Goal: Task Accomplishment & Management: Manage account settings

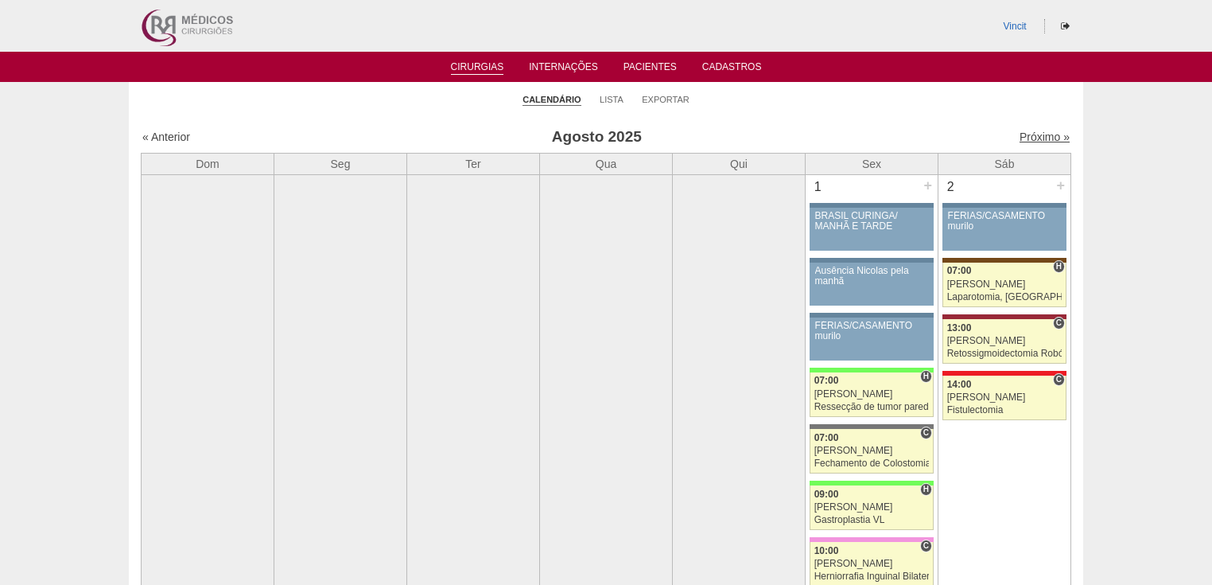
click at [1021, 133] on link "Próximo »" at bounding box center [1045, 136] width 50 height 13
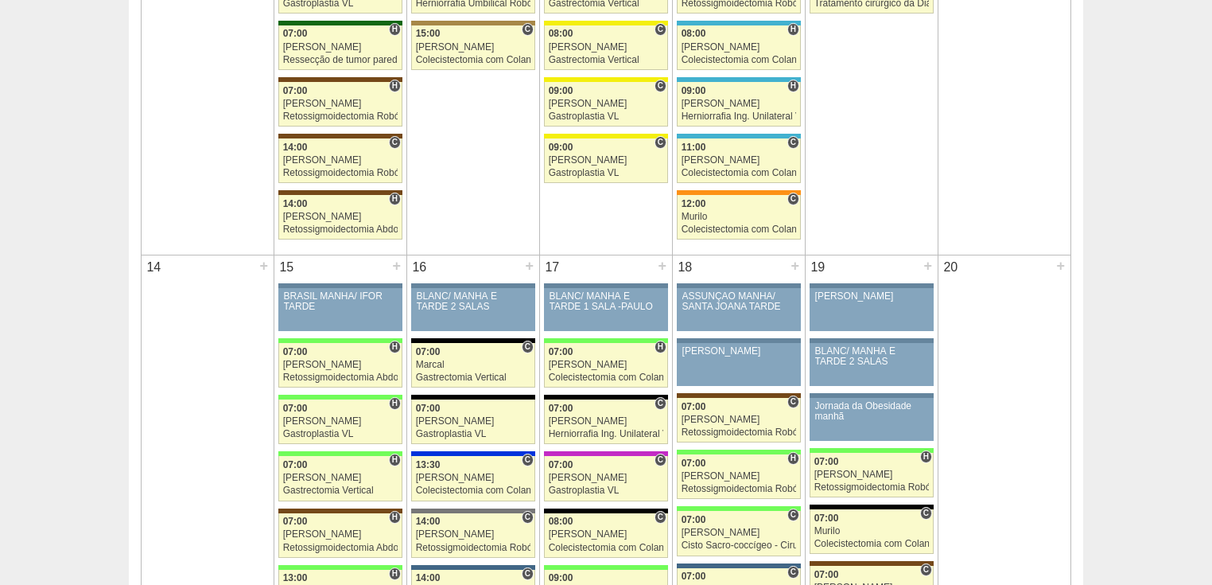
scroll to position [1272, 0]
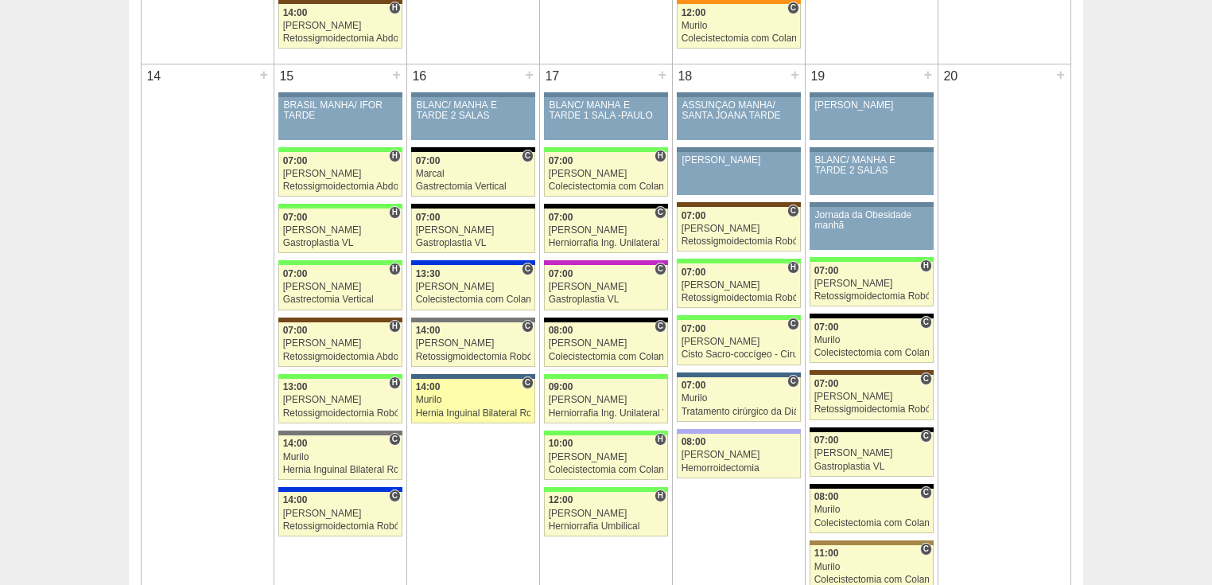
click at [447, 408] on div "Hernia Inguinal Bilateral Robótica" at bounding box center [473, 413] width 115 height 10
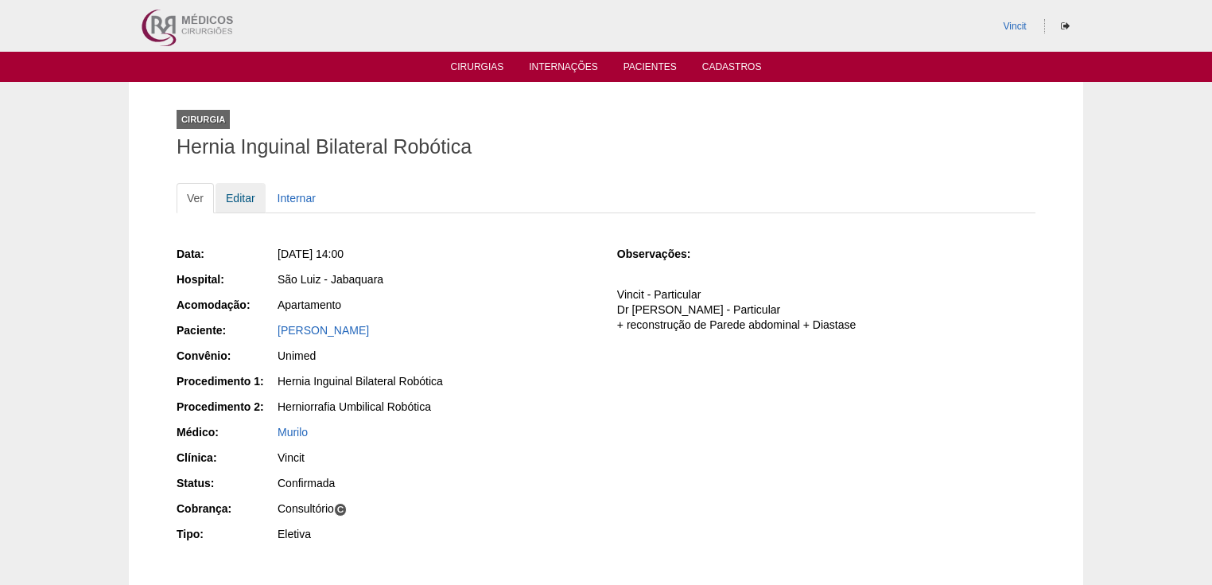
click at [237, 194] on link "Editar" at bounding box center [241, 198] width 50 height 30
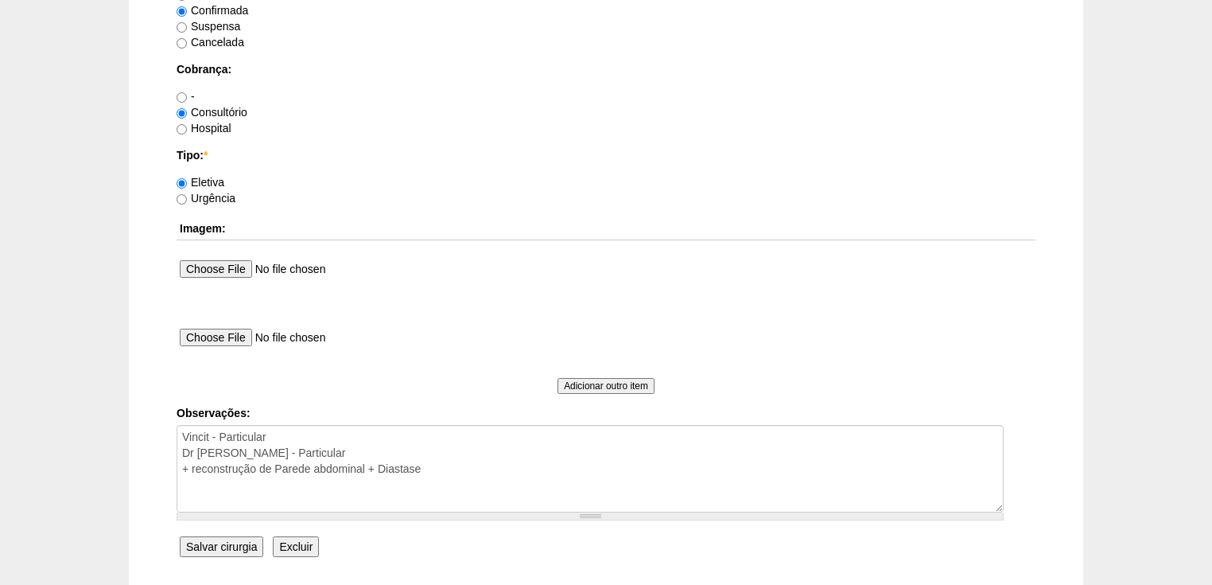
scroll to position [1400, 0]
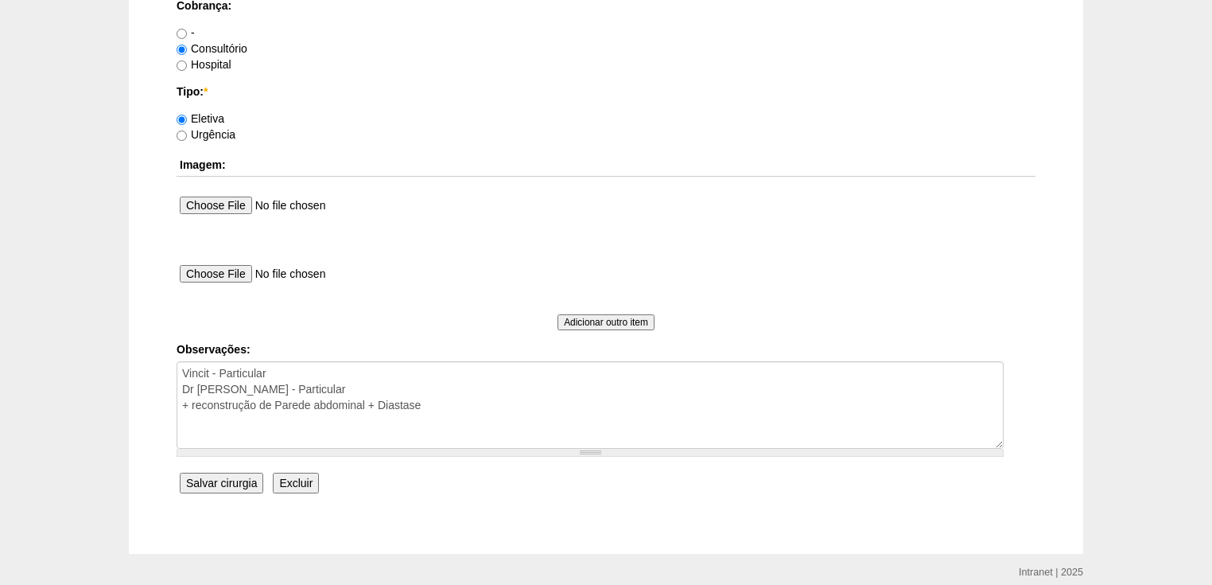
click at [293, 477] on input "Excluir" at bounding box center [296, 482] width 46 height 21
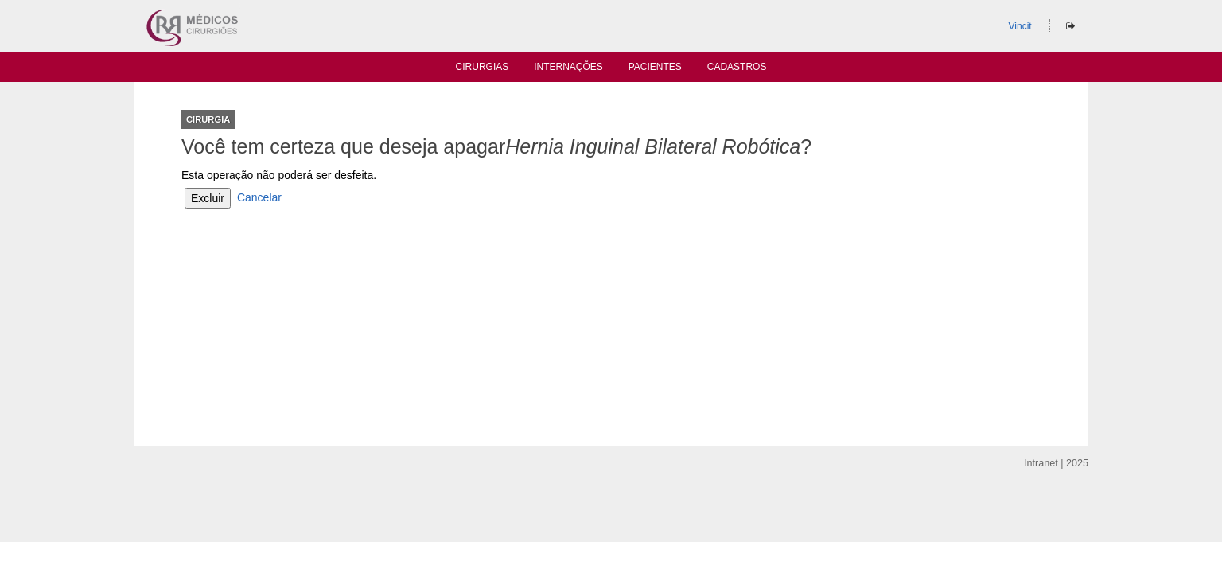
click at [212, 198] on input "Excluir" at bounding box center [208, 198] width 46 height 21
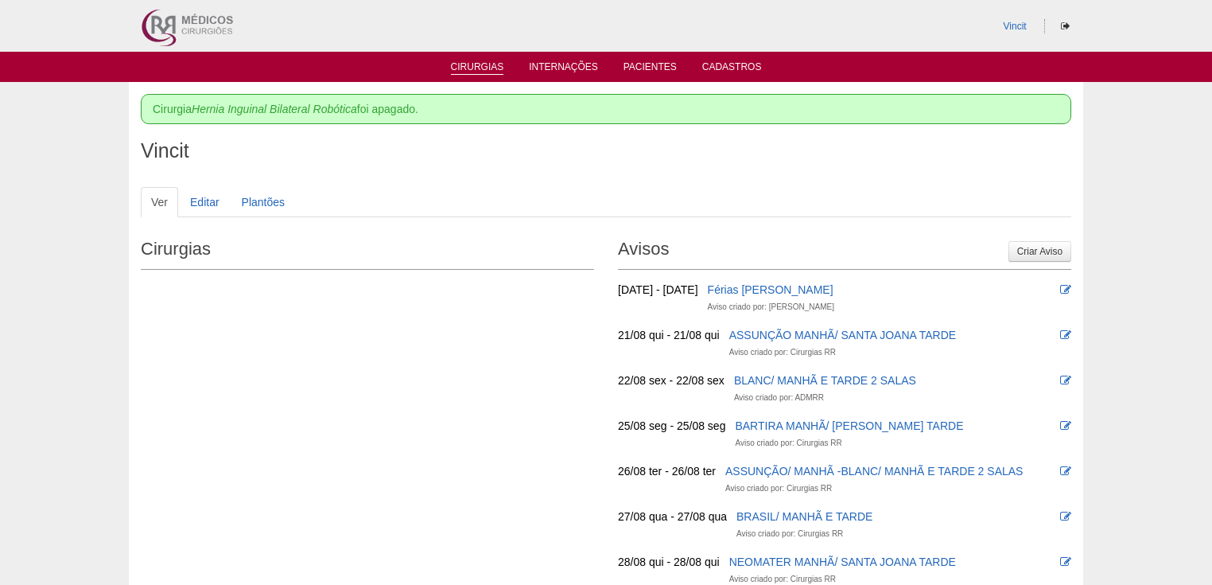
click at [468, 71] on link "Cirurgias" at bounding box center [477, 68] width 53 height 14
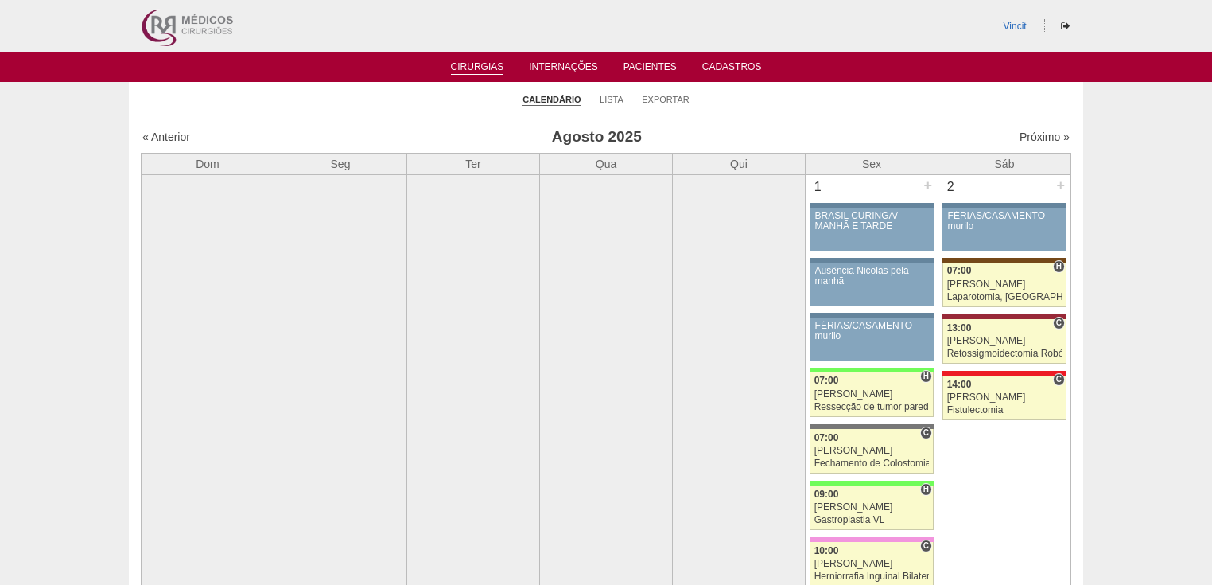
click at [1020, 137] on link "Próximo »" at bounding box center [1045, 136] width 50 height 13
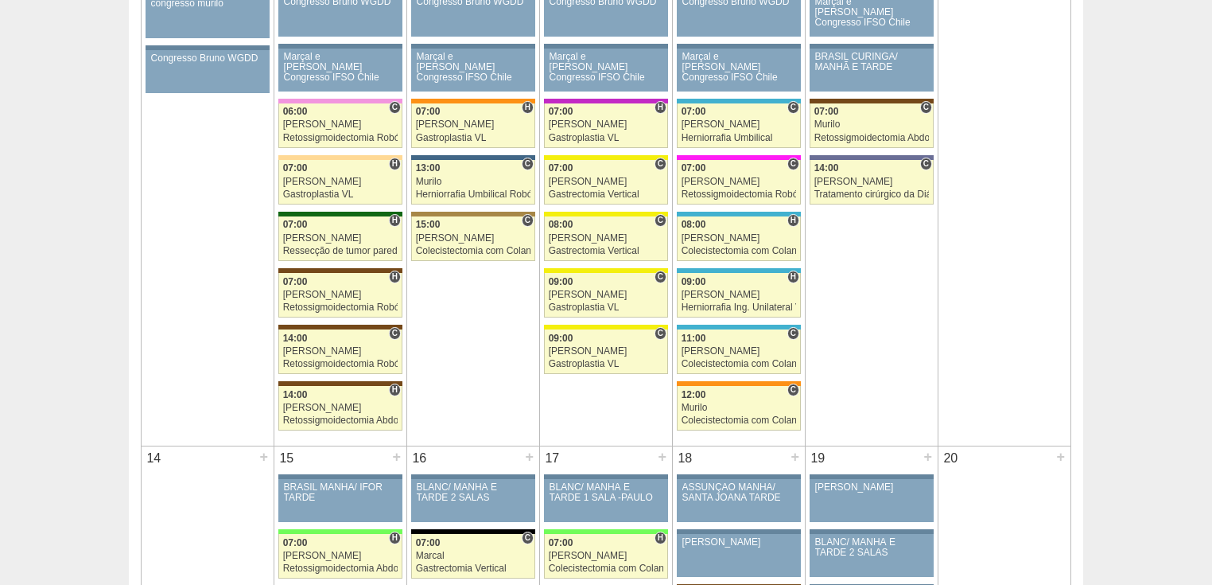
scroll to position [1145, 0]
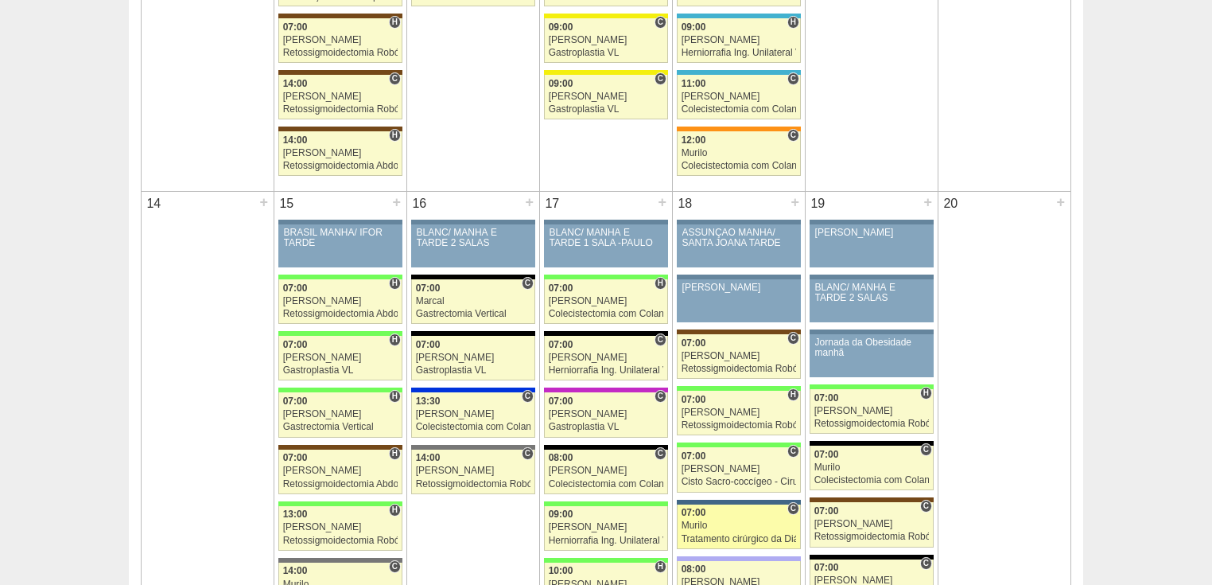
click at [696, 534] on div "Tratamento cirúrgico da Diástase do reto abdomem" at bounding box center [739, 539] width 115 height 10
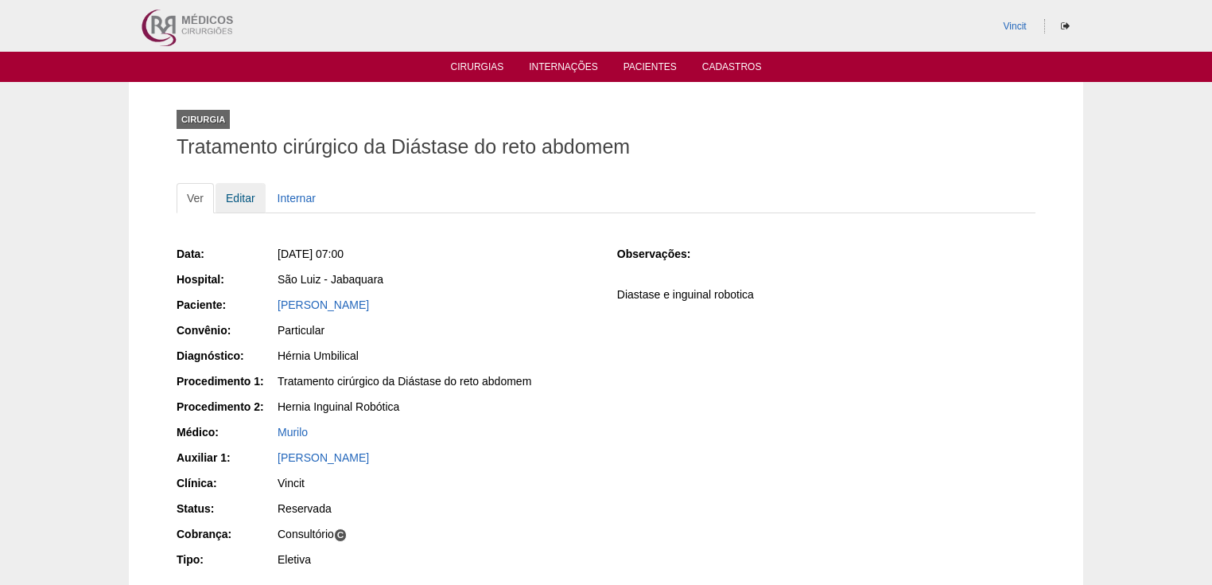
click at [248, 193] on link "Editar" at bounding box center [241, 198] width 50 height 30
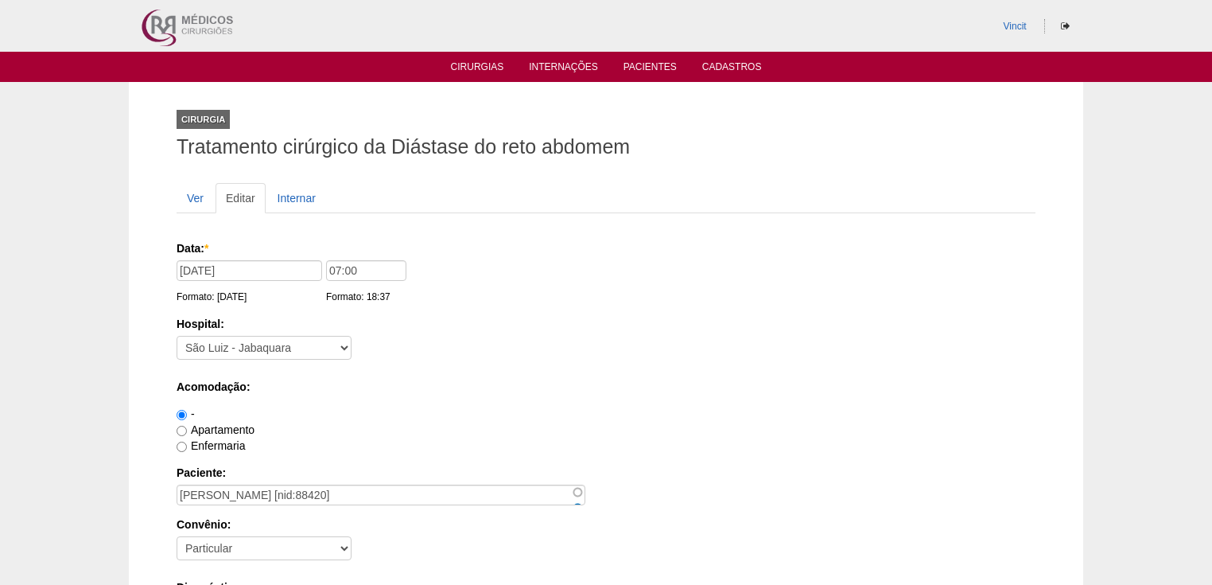
scroll to position [191, 0]
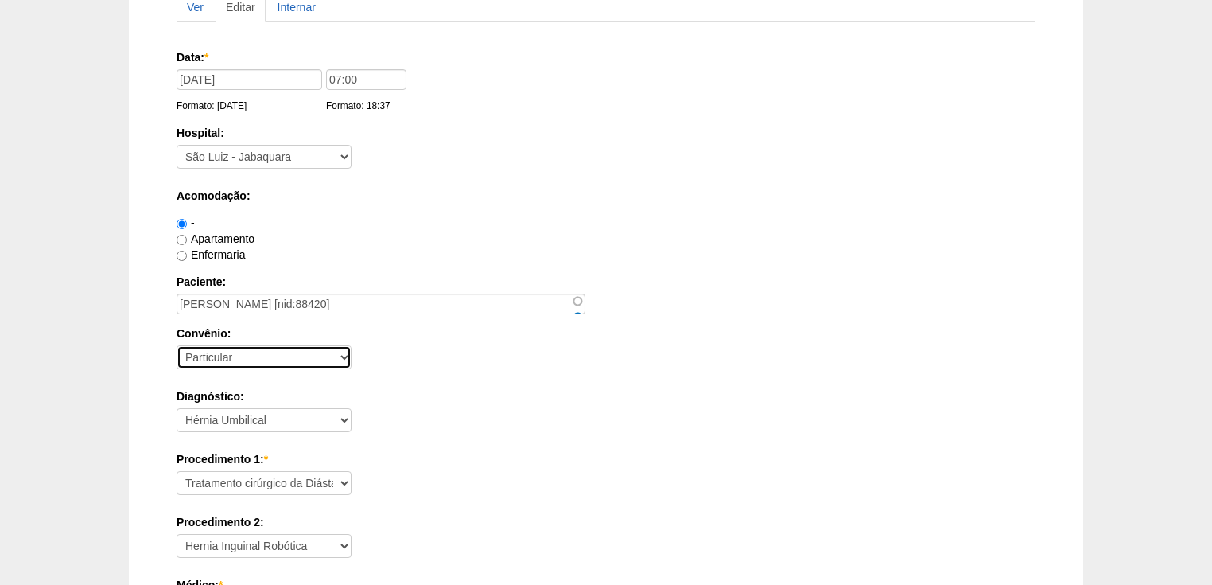
click at [244, 356] on select "- Nenhum - Abet Afresp Allianz Amil Blue Life Caasp Cabesp Caixa de Pensões Car…" at bounding box center [264, 357] width 175 height 24
select select "37718"
click at [177, 345] on select "- Nenhum - Abet Afresp Allianz Amil Blue Life Caasp Cabesp Caixa de Pensões Car…" at bounding box center [264, 357] width 175 height 24
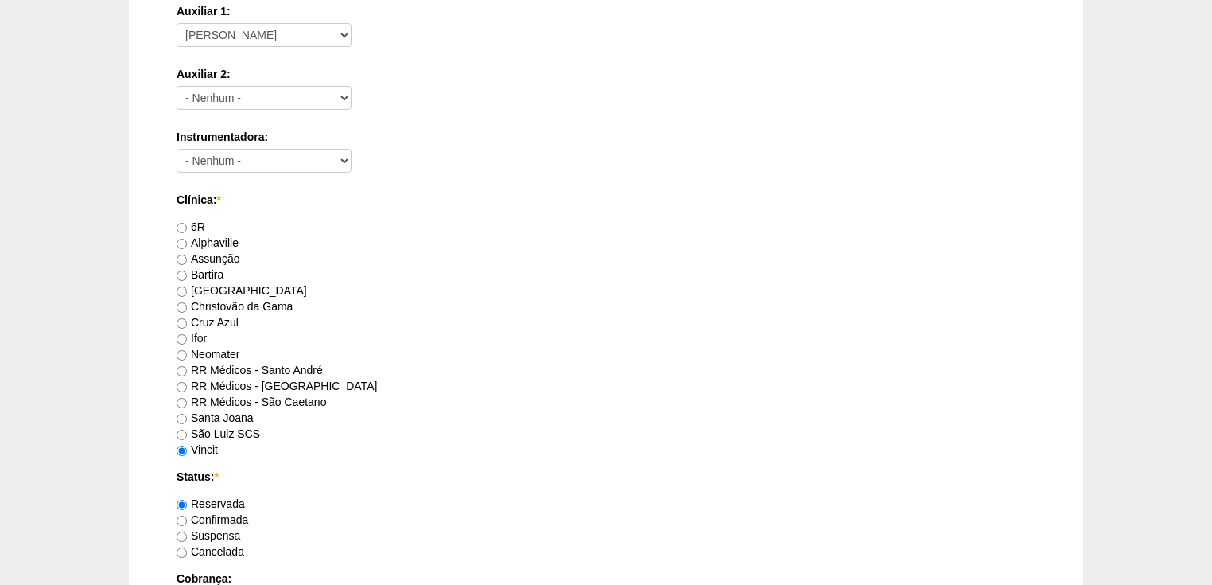
scroll to position [891, 0]
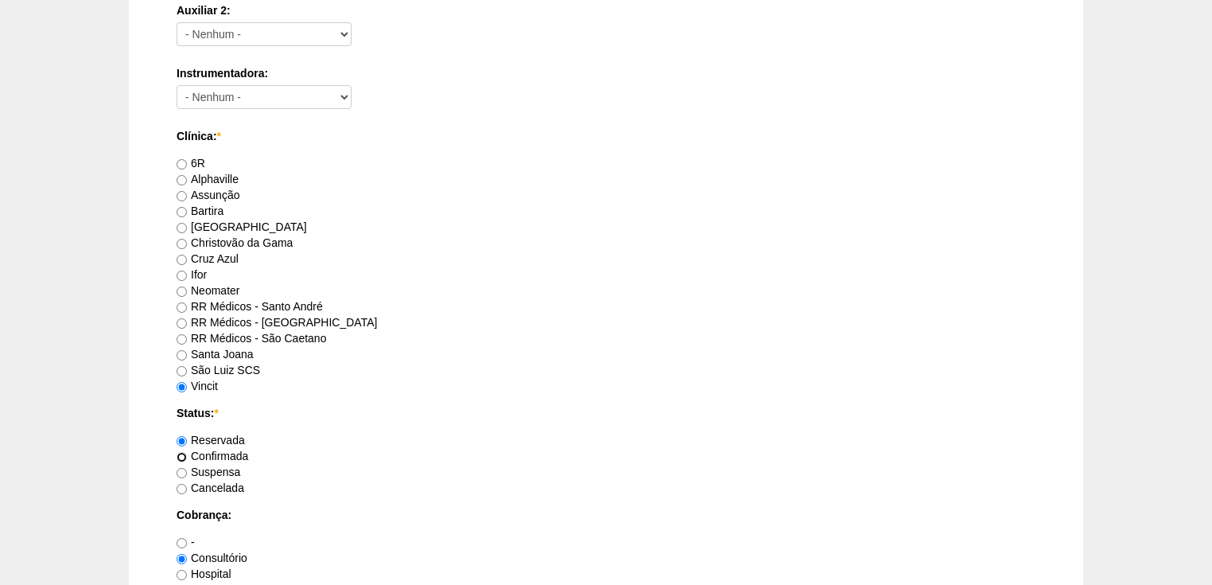
click at [178, 455] on input "Confirmada" at bounding box center [182, 457] width 10 height 10
radio input "true"
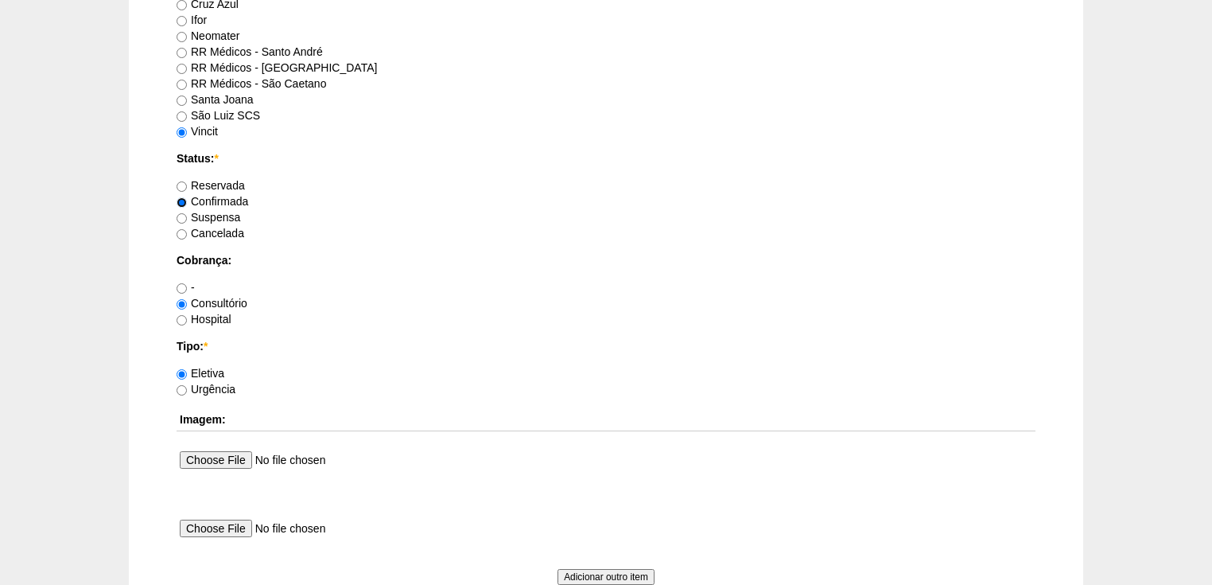
scroll to position [1400, 0]
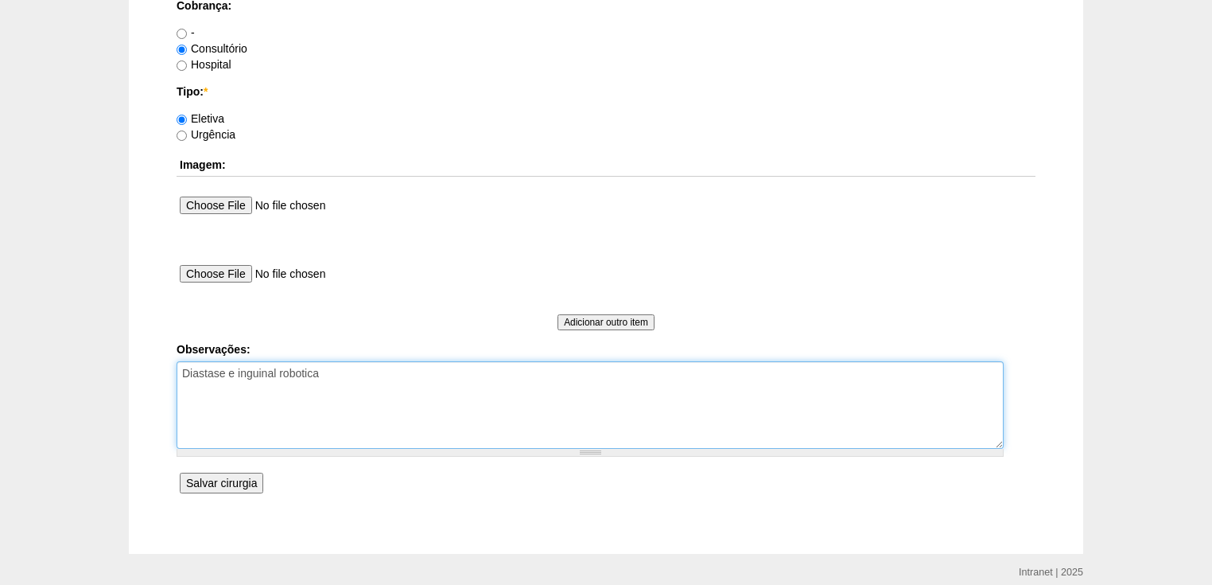
click at [334, 369] on textarea "Diastase e inguinal robotica" at bounding box center [590, 404] width 827 height 87
type textarea "Diastase e inguinal robotiza Dr [PERSON_NAME] - Cirurgia Plástica"
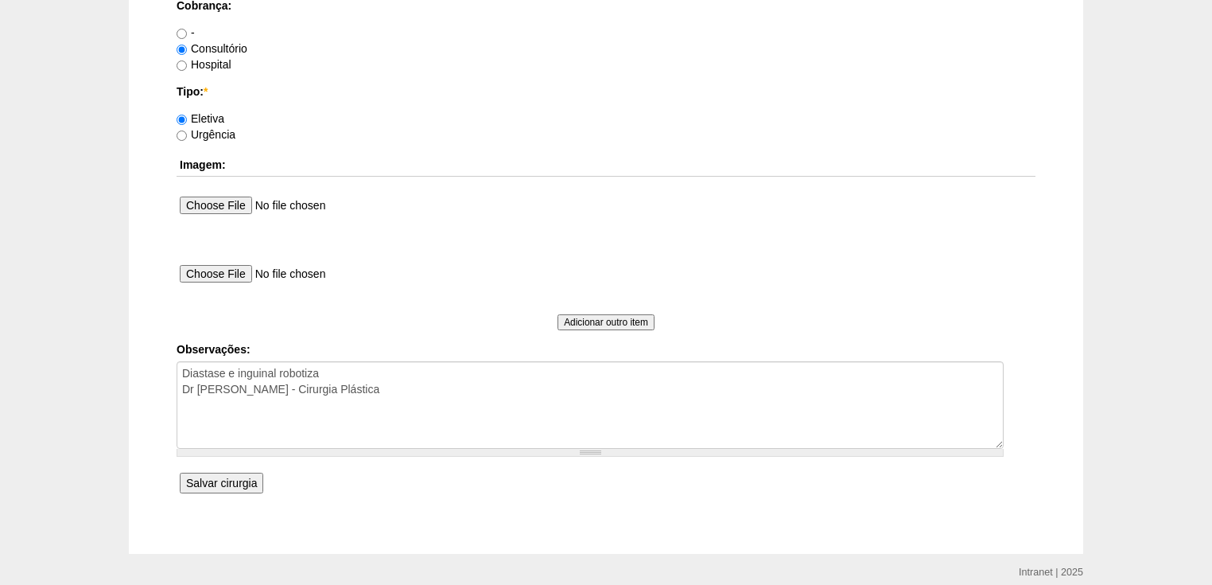
click at [216, 477] on input "Salvar cirurgia" at bounding box center [222, 482] width 84 height 21
